Goal: Task Accomplishment & Management: Manage account settings

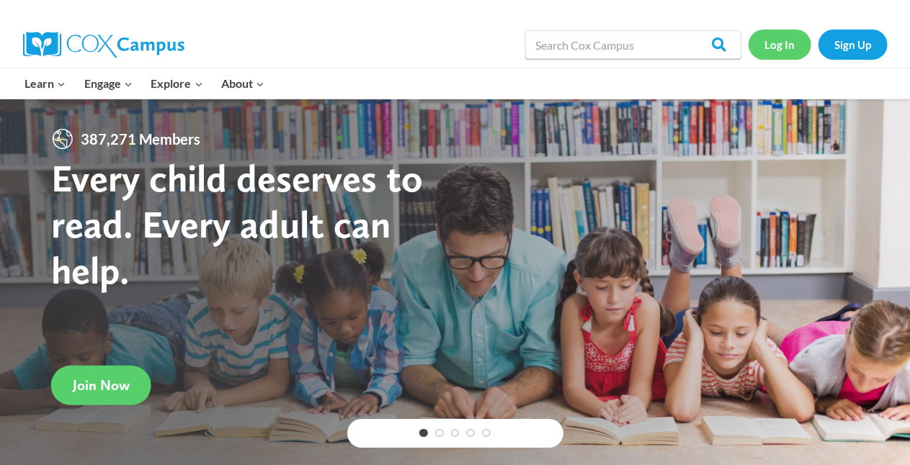
click at [478, 45] on link "Log In" at bounding box center [780, 45] width 63 height 30
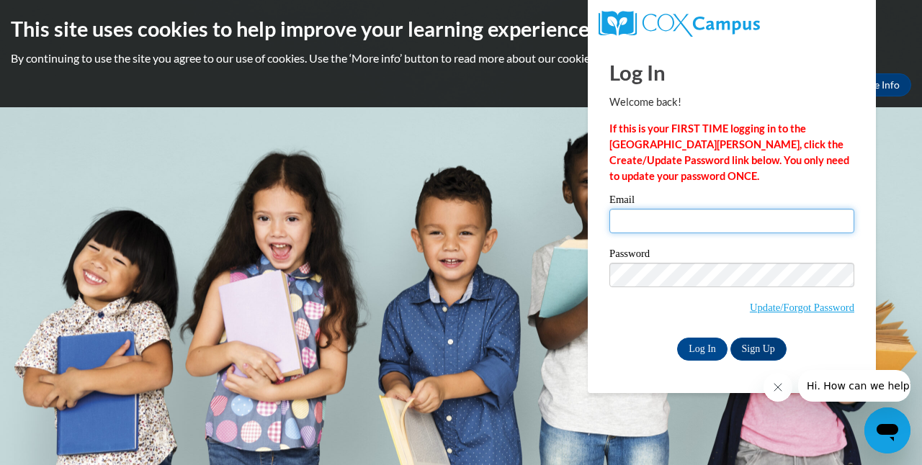
click at [700, 218] on input "Email" at bounding box center [732, 221] width 245 height 24
click at [700, 218] on input "l" at bounding box center [732, 221] width 245 height 24
type input "l"
type input "ksmith8454@lauderdale.k12.ms.us"
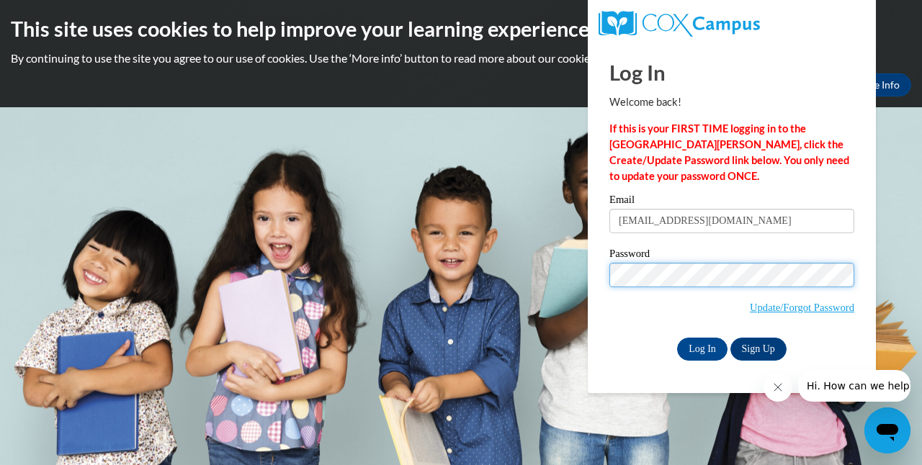
click at [677, 338] on input "Log In" at bounding box center [702, 349] width 50 height 23
